Goal: Information Seeking & Learning: Learn about a topic

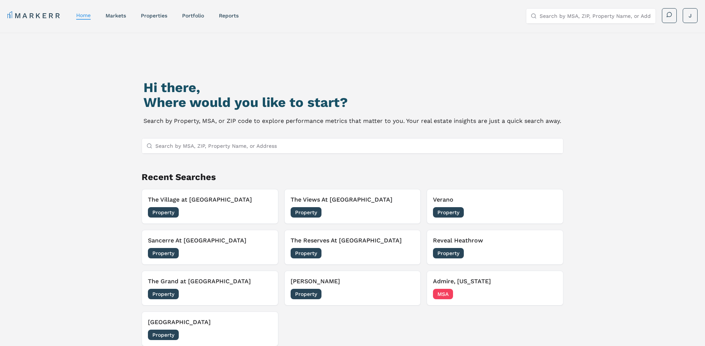
click at [327, 171] on div "Hi there, Where would you like to start? Search by Property, MSA, or ZIP code t…" at bounding box center [353, 218] width 494 height 346
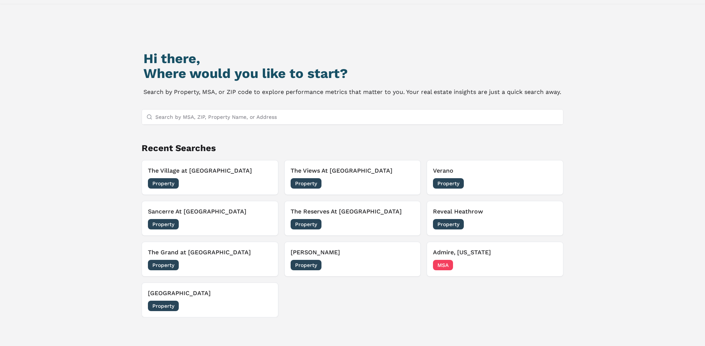
scroll to position [64, 0]
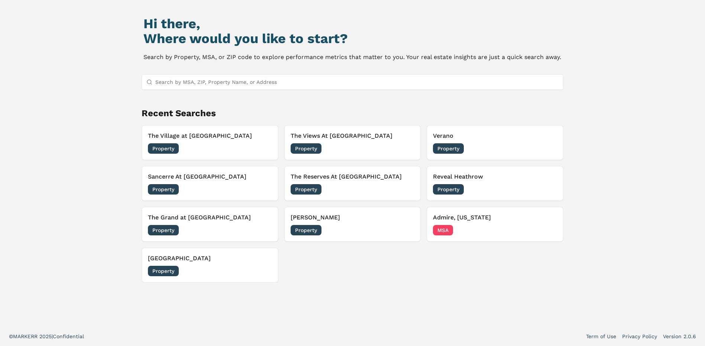
click at [209, 83] on input "Search by MSA, ZIP, Property Name, or Address" at bounding box center [357, 82] width 404 height 15
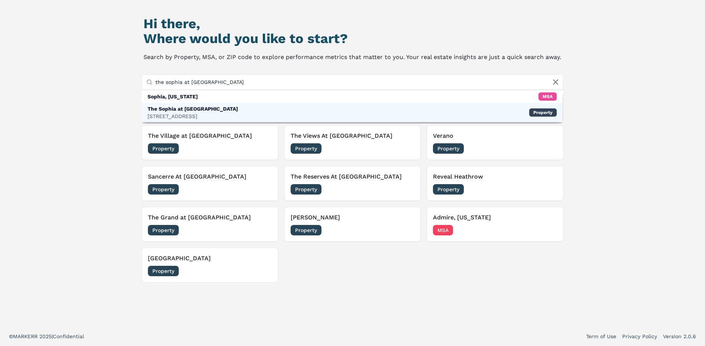
type input "the sophia at [GEOGRAPHIC_DATA]"
click at [229, 109] on div "The Sophia at [GEOGRAPHIC_DATA][STREET_ADDRESS] Property" at bounding box center [353, 112] width 422 height 19
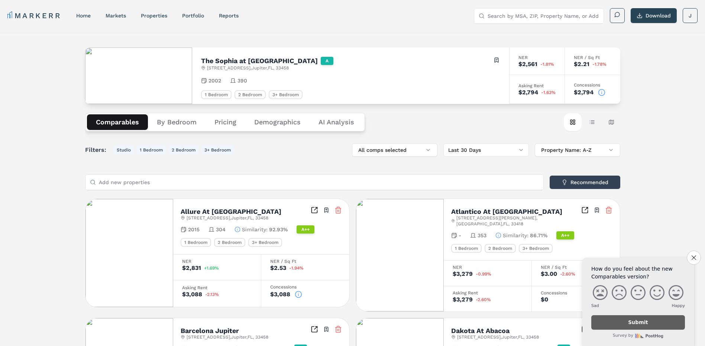
click at [695, 254] on button "Close survey" at bounding box center [694, 258] width 14 height 14
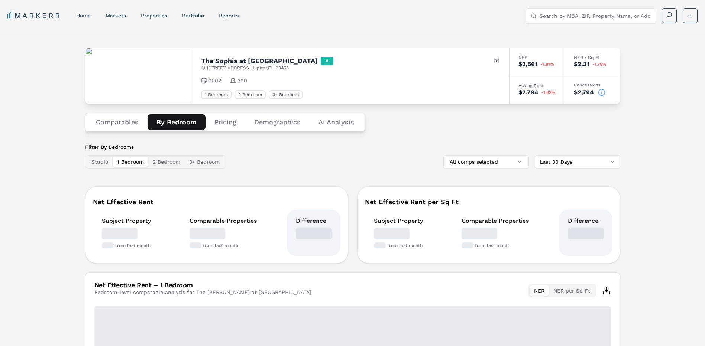
click at [182, 126] on button "By Bedroom" at bounding box center [177, 122] width 58 height 16
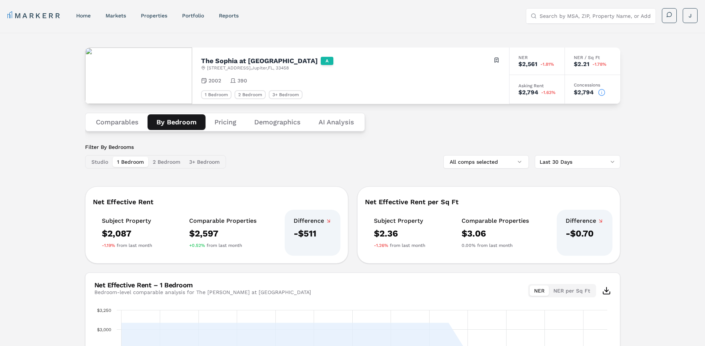
click at [237, 128] on button "Pricing" at bounding box center [226, 122] width 40 height 16
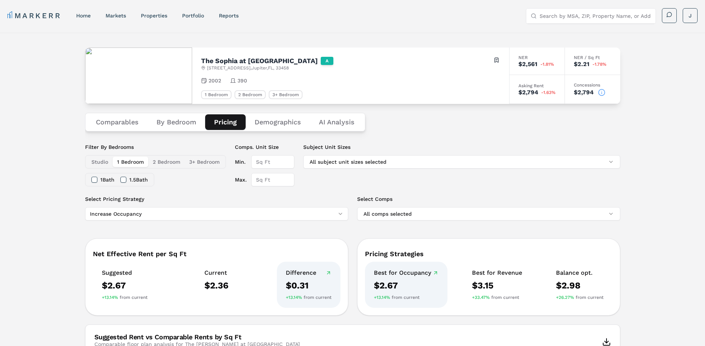
click at [270, 127] on button "Demographics" at bounding box center [278, 122] width 64 height 16
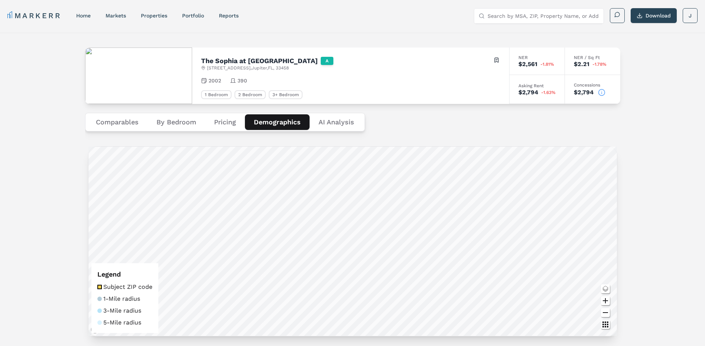
click at [220, 125] on button "Pricing" at bounding box center [225, 122] width 40 height 16
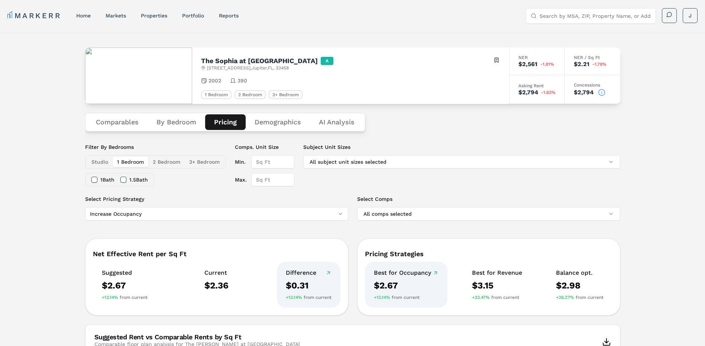
click at [200, 124] on button "By Bedroom" at bounding box center [177, 122] width 58 height 16
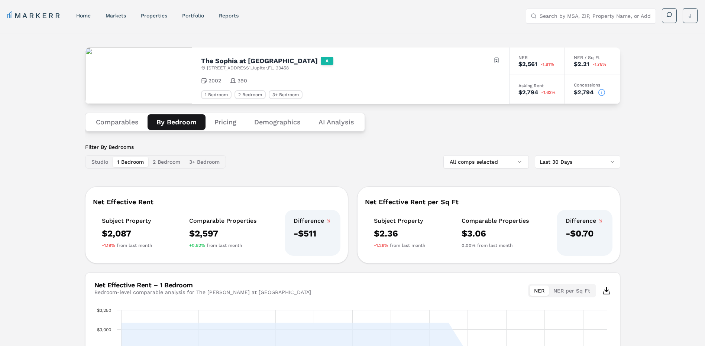
click at [101, 127] on button "Comparables" at bounding box center [117, 122] width 61 height 16
